Goal: Task Accomplishment & Management: Complete application form

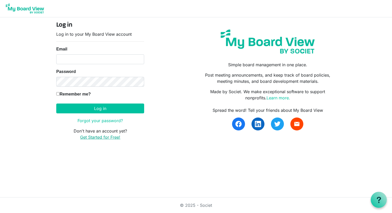
click at [107, 137] on link "Get Started for Free!" at bounding box center [100, 137] width 40 height 5
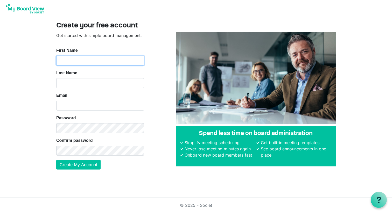
click at [106, 59] on input "First Name" at bounding box center [100, 61] width 88 height 10
type input "ISHA"
type input "WILLIAMS"
click at [89, 62] on input "ISHA" at bounding box center [100, 61] width 88 height 10
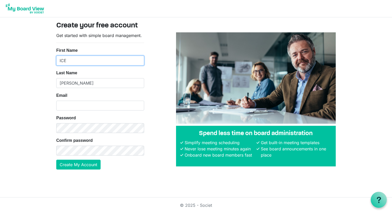
type input "ICE"
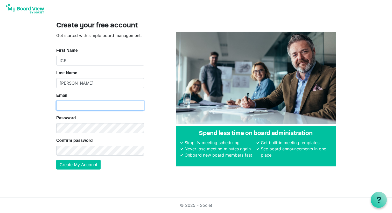
click at [66, 106] on input "Email" at bounding box center [100, 106] width 88 height 10
type input "I"
type input "F"
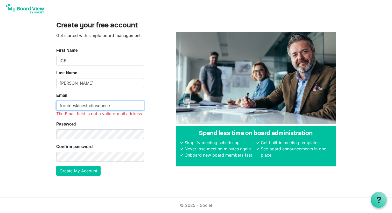
click at [115, 103] on input "frontdeskicestudiosdance" at bounding box center [100, 106] width 88 height 10
paste input "@gmail.com"
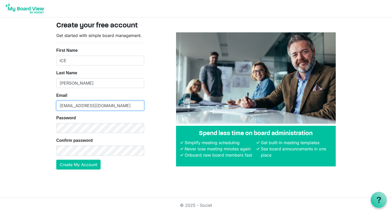
type input "frontdeskicestudios@gmail.com"
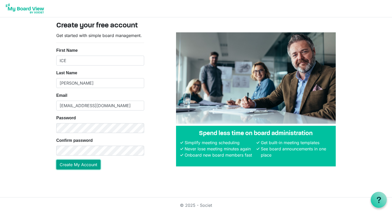
click at [93, 161] on button "Create My Account" at bounding box center [78, 165] width 44 height 10
